Goal: Subscribe to service/newsletter

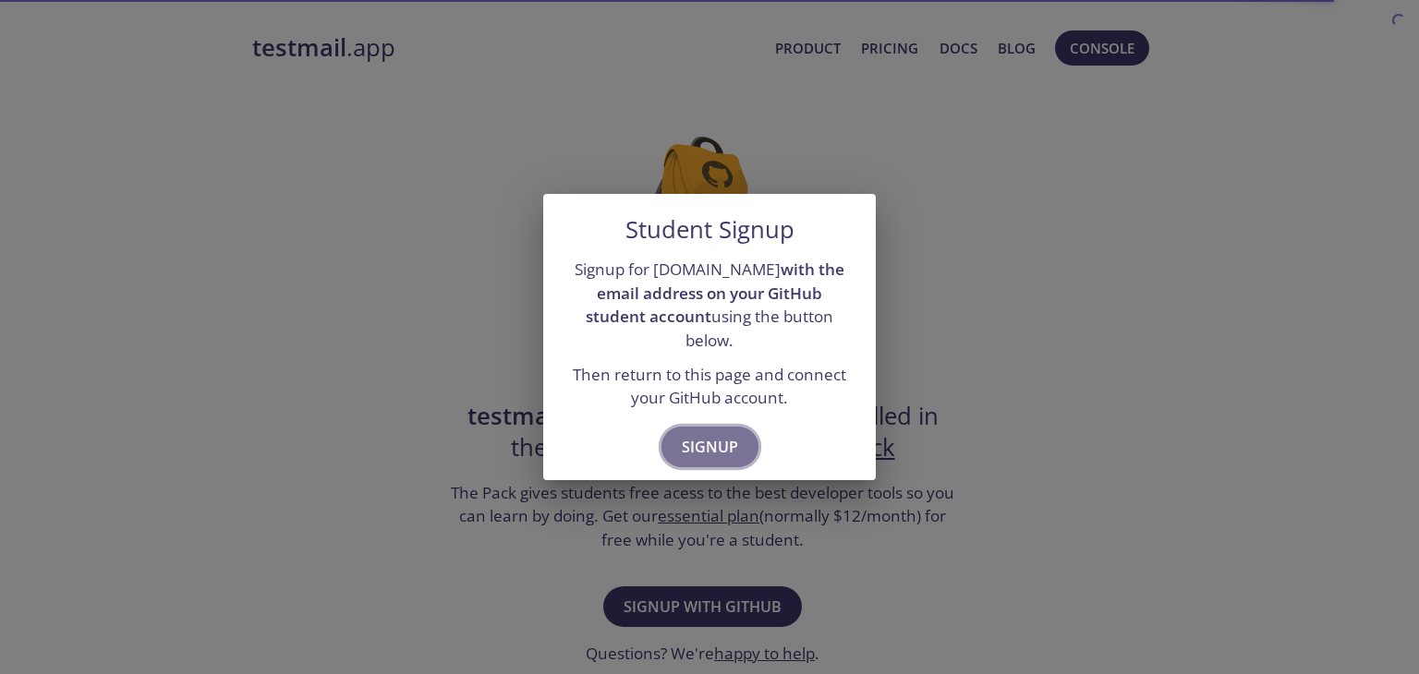
click at [706, 440] on span "Signup" at bounding box center [710, 447] width 56 height 26
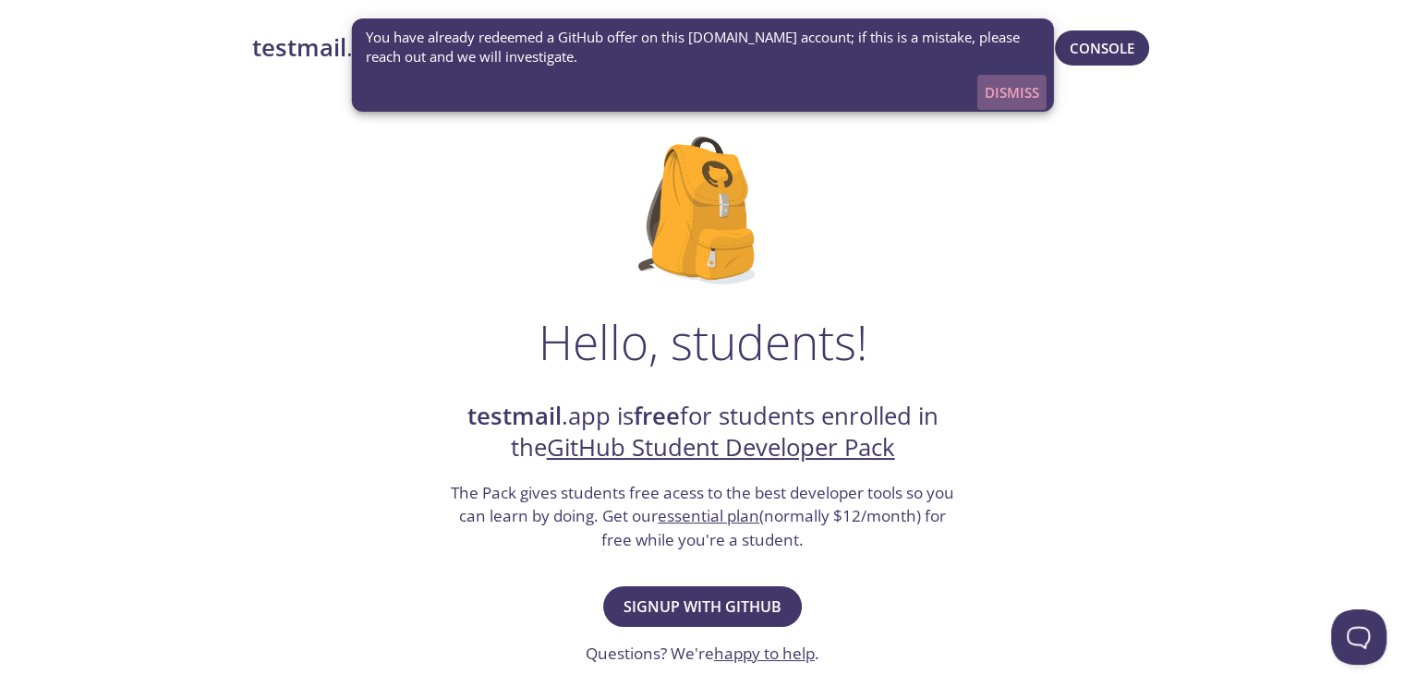
click at [1003, 86] on span "Dismiss" at bounding box center [1012, 92] width 54 height 24
